Goal: Transaction & Acquisition: Purchase product/service

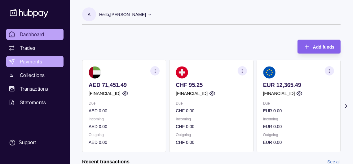
click at [39, 65] on span "Payments" at bounding box center [31, 61] width 22 height 7
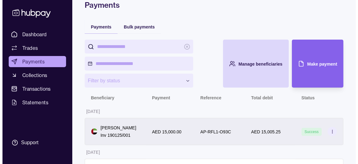
scroll to position [31, 0]
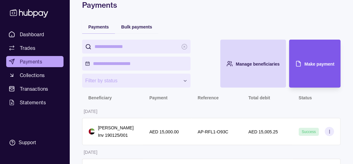
click at [319, 82] on div "Make payment" at bounding box center [310, 64] width 48 height 48
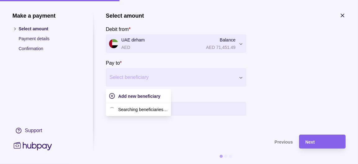
click at [145, 78] on div at bounding box center [172, 77] width 125 height 9
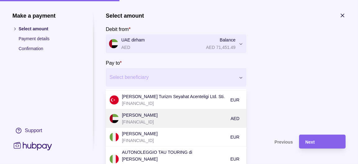
click at [146, 119] on p "[PERSON_NAME]" at bounding box center [175, 115] width 106 height 7
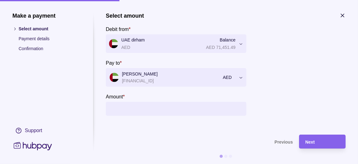
click at [147, 116] on input "Amount *" at bounding box center [182, 109] width 122 height 14
click at [219, 116] on input "Amount *" at bounding box center [182, 109] width 122 height 14
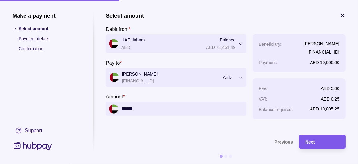
type input "******"
click at [323, 143] on div "Next" at bounding box center [322, 141] width 34 height 7
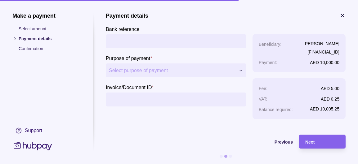
click at [178, 41] on input "Bank reference" at bounding box center [176, 41] width 134 height 14
type input "**********"
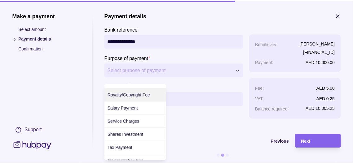
scroll to position [295, 0]
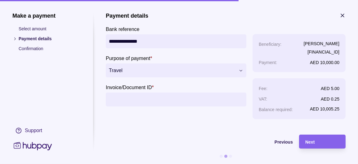
click at [138, 107] on input "Invoice/Document ID *" at bounding box center [176, 100] width 134 height 14
type input "**********"
click at [320, 140] on div "Next" at bounding box center [322, 141] width 34 height 7
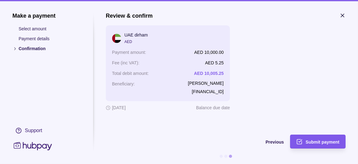
click at [320, 142] on span "Submit payment" at bounding box center [323, 142] width 34 height 5
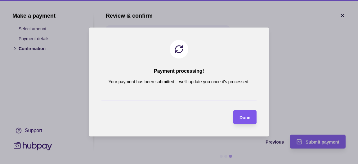
click at [242, 121] on div "Done" at bounding box center [245, 117] width 11 height 7
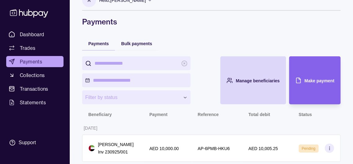
scroll to position [0, 0]
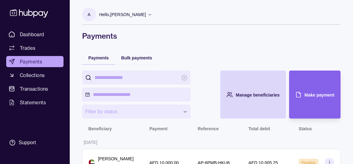
click at [146, 13] on p "Hello, [PERSON_NAME]" at bounding box center [122, 14] width 47 height 7
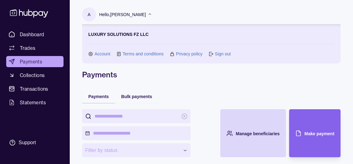
click at [229, 56] on link "Sign out" at bounding box center [223, 54] width 16 height 7
